Goal: Navigation & Orientation: Find specific page/section

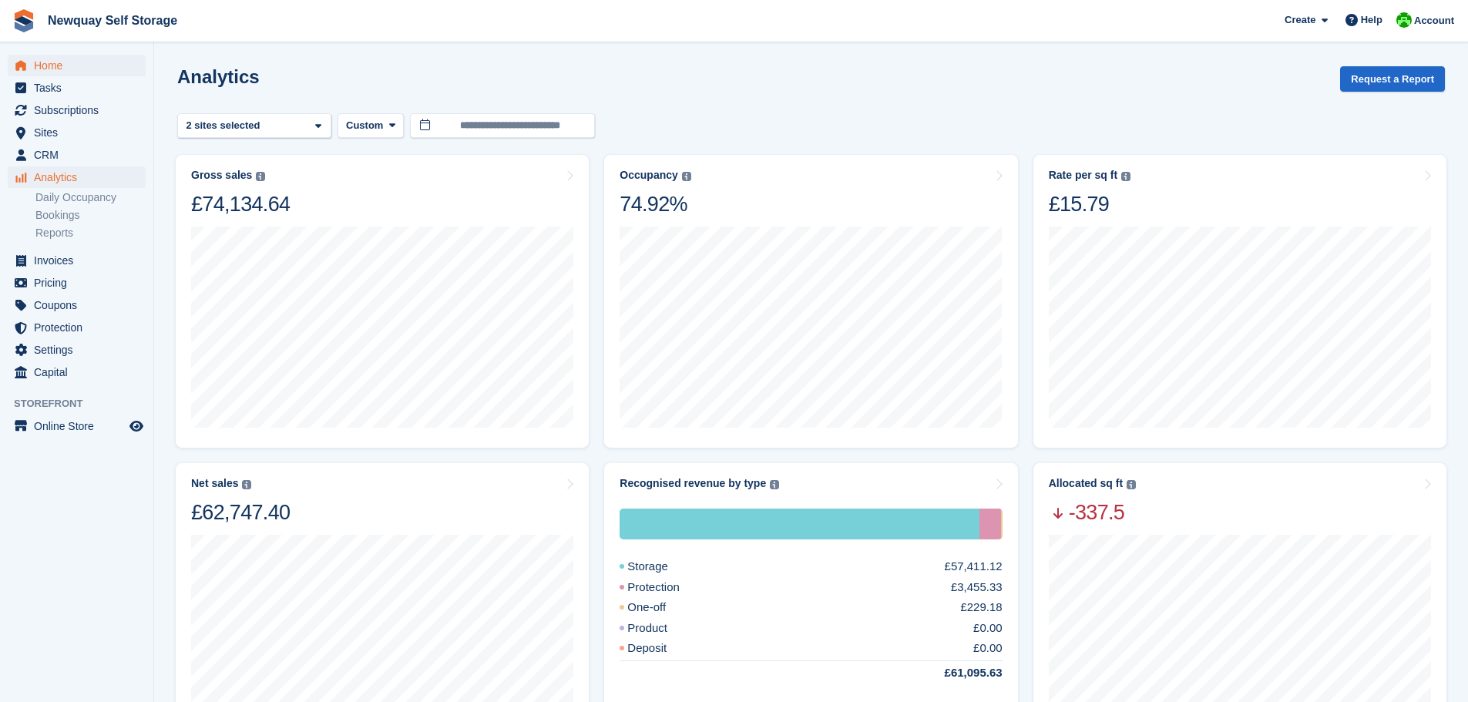
scroll to position [677, 0]
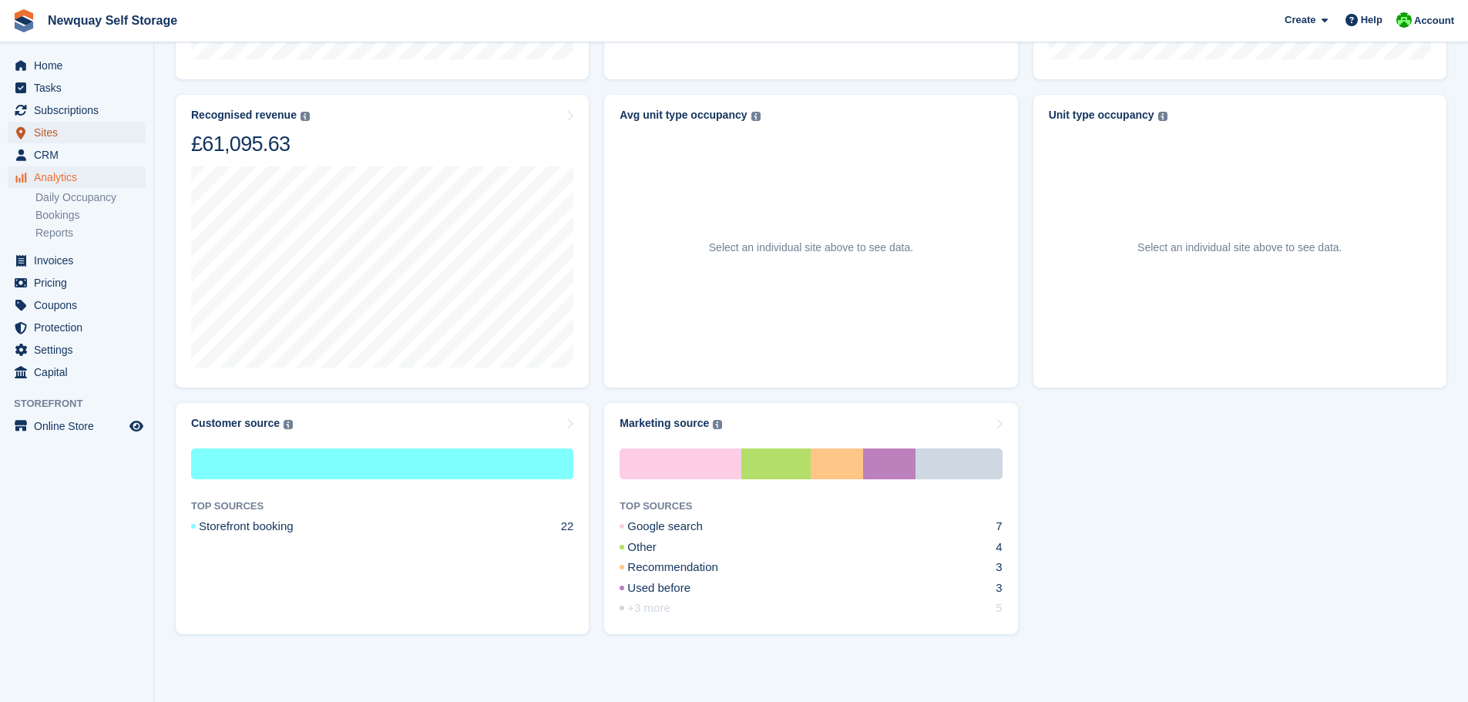
click at [52, 131] on span "Sites" at bounding box center [80, 133] width 92 height 22
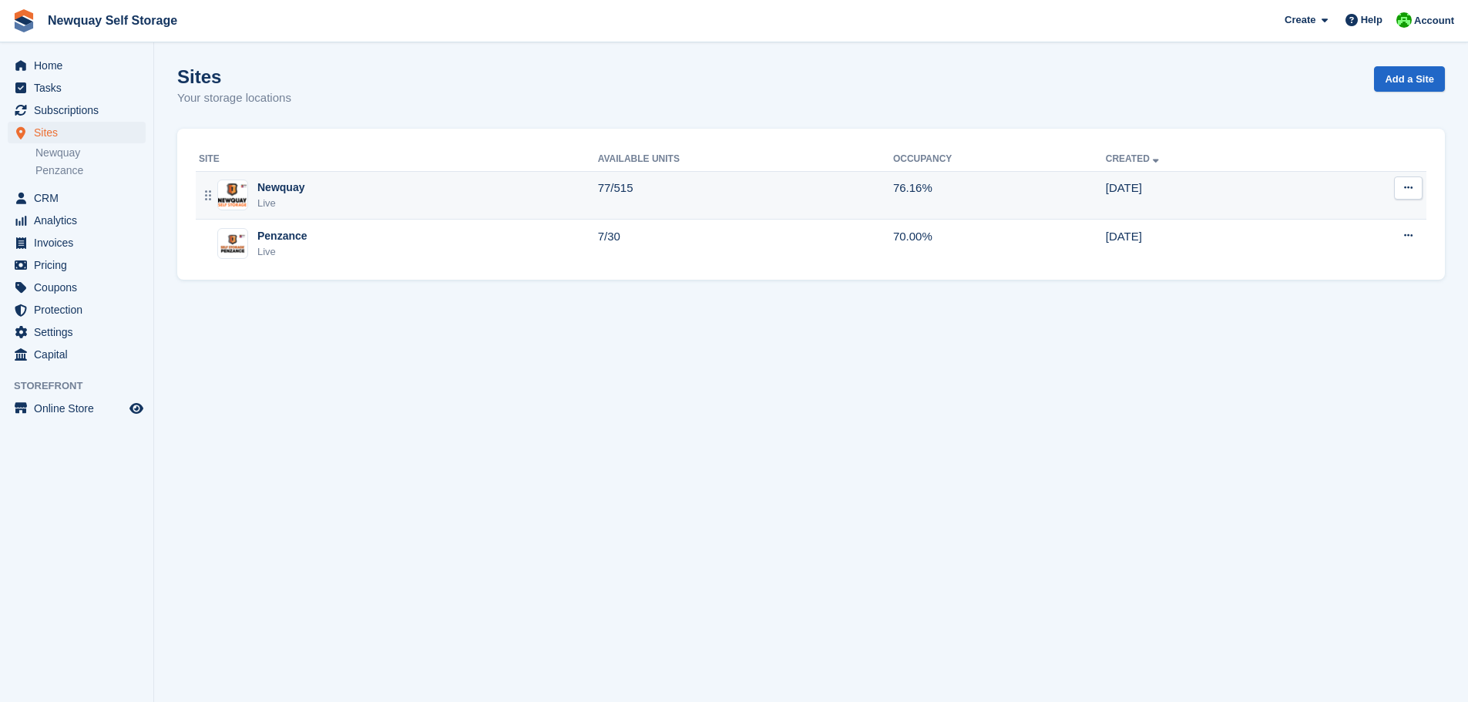
click at [286, 200] on div "Live" at bounding box center [280, 203] width 47 height 15
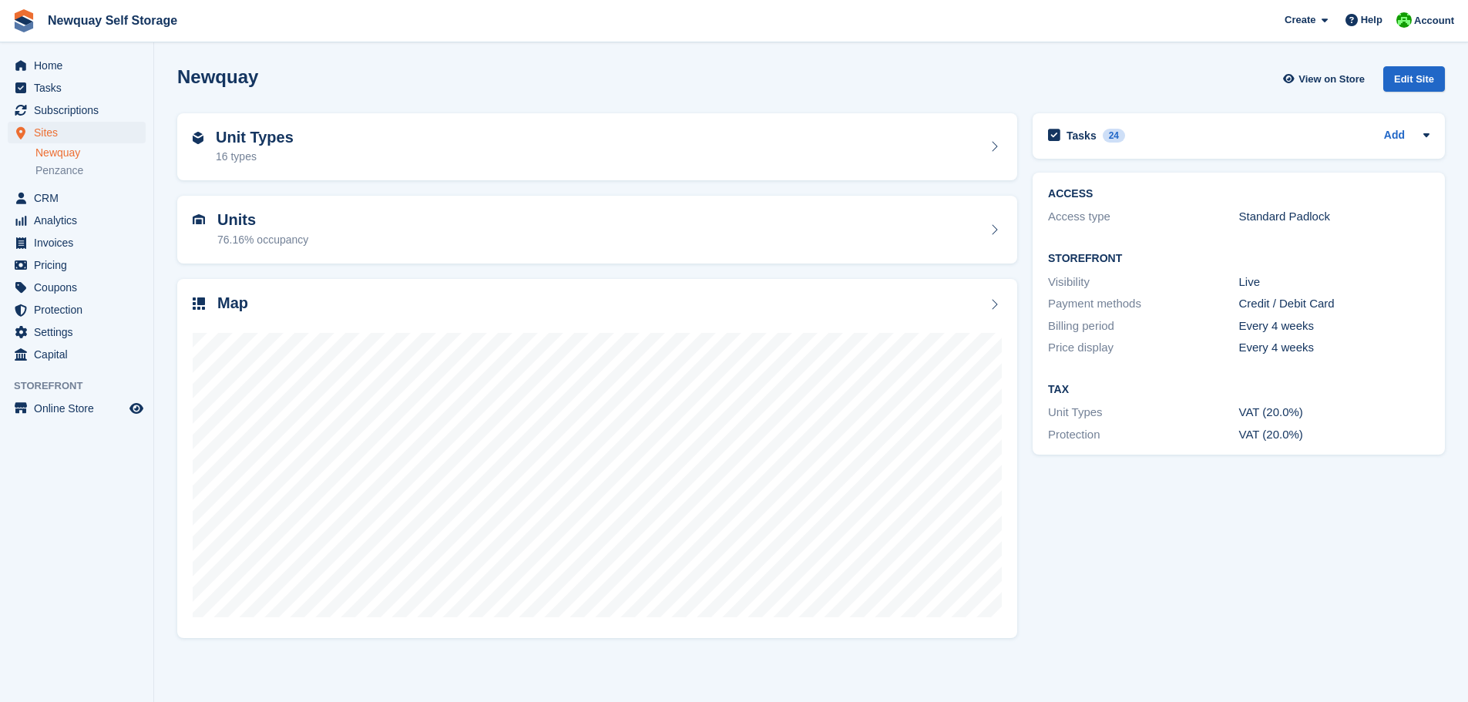
click at [239, 158] on div "16 types" at bounding box center [255, 157] width 78 height 16
